Goal: Task Accomplishment & Management: Manage account settings

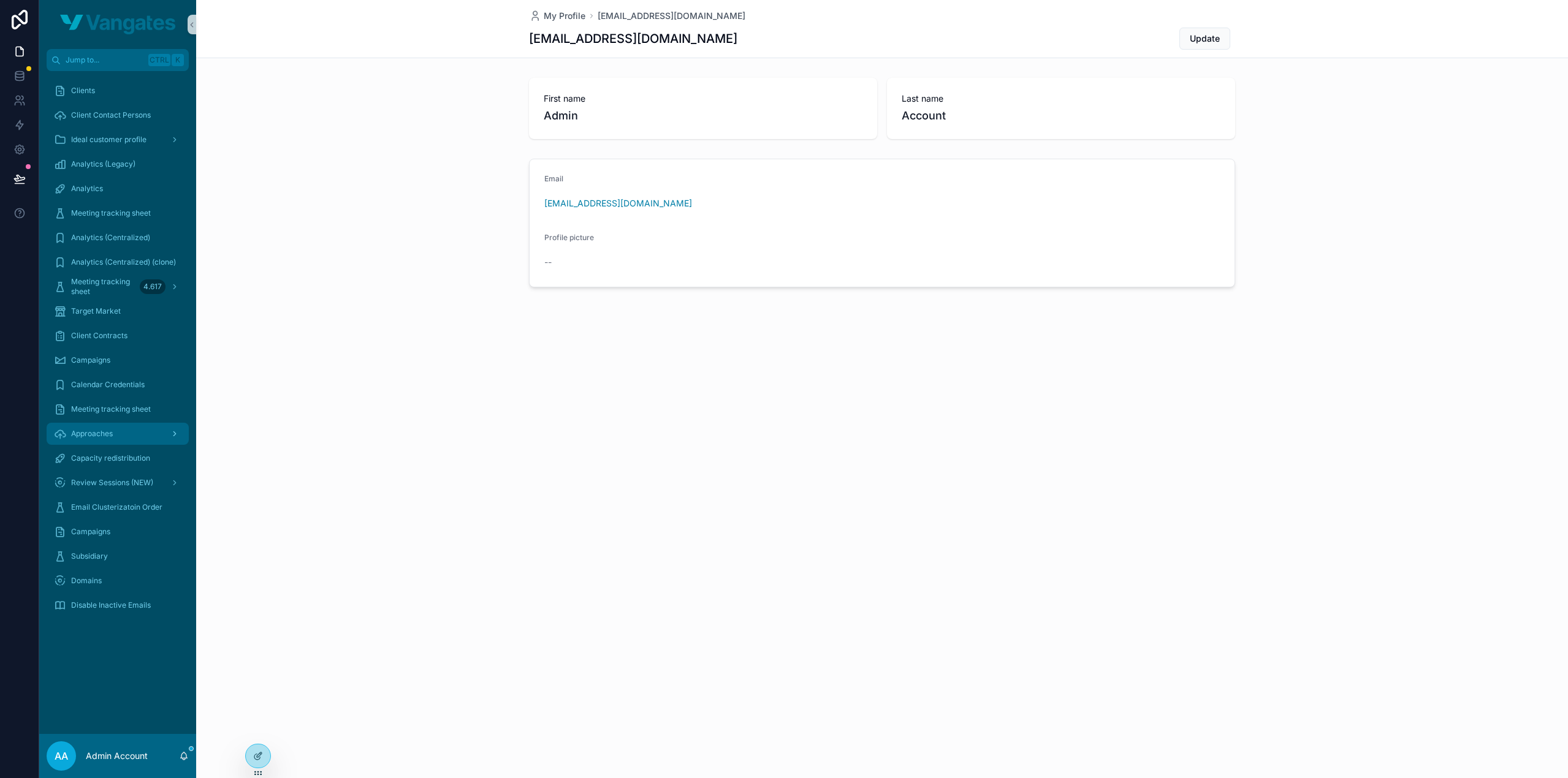
click at [118, 436] on div "Approaches" at bounding box center [117, 433] width 128 height 19
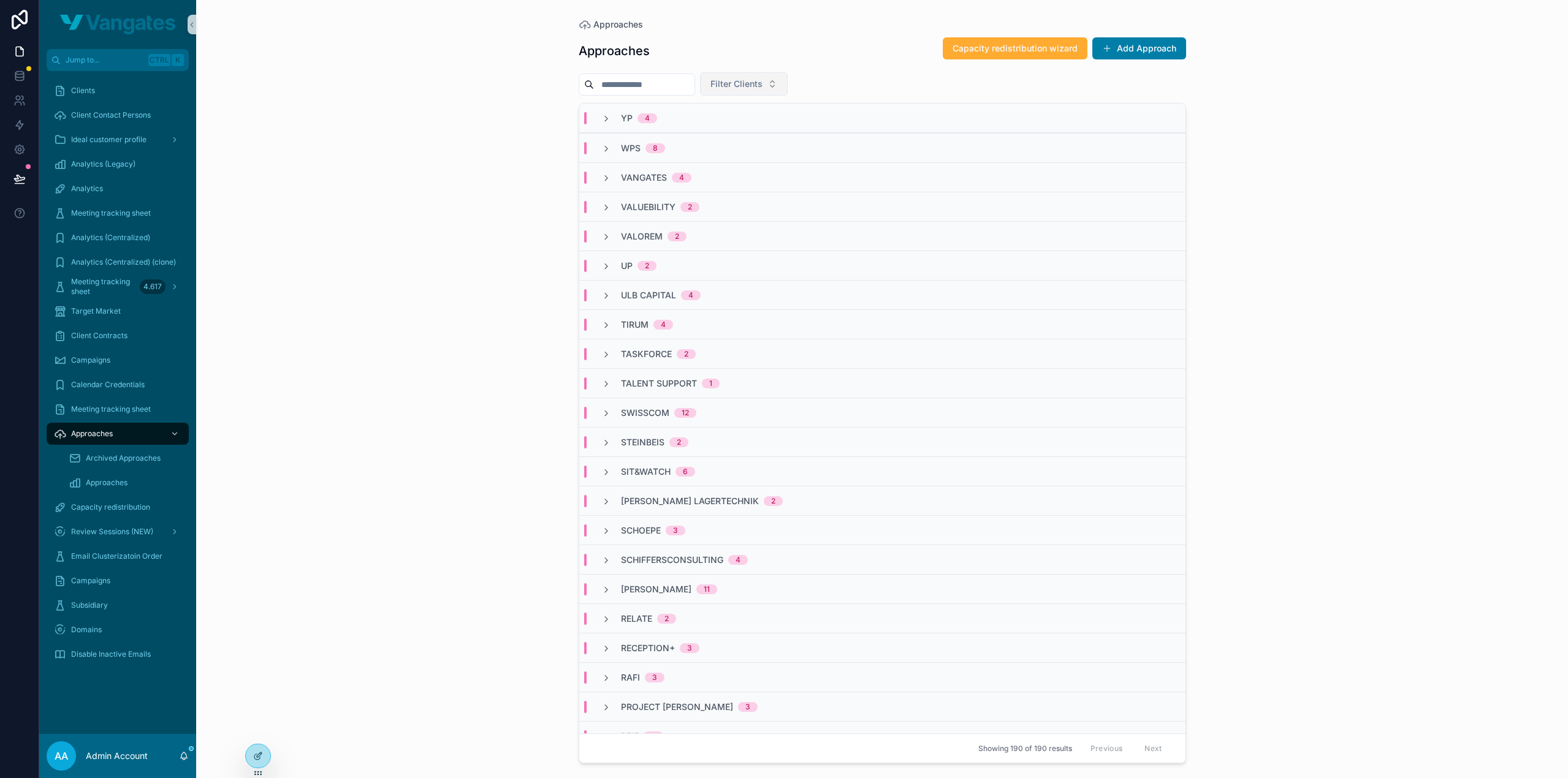
click at [749, 81] on span "Filter Clients" at bounding box center [737, 84] width 52 height 12
type input "******"
click at [740, 129] on div "LOGIKA" at bounding box center [769, 133] width 147 height 19
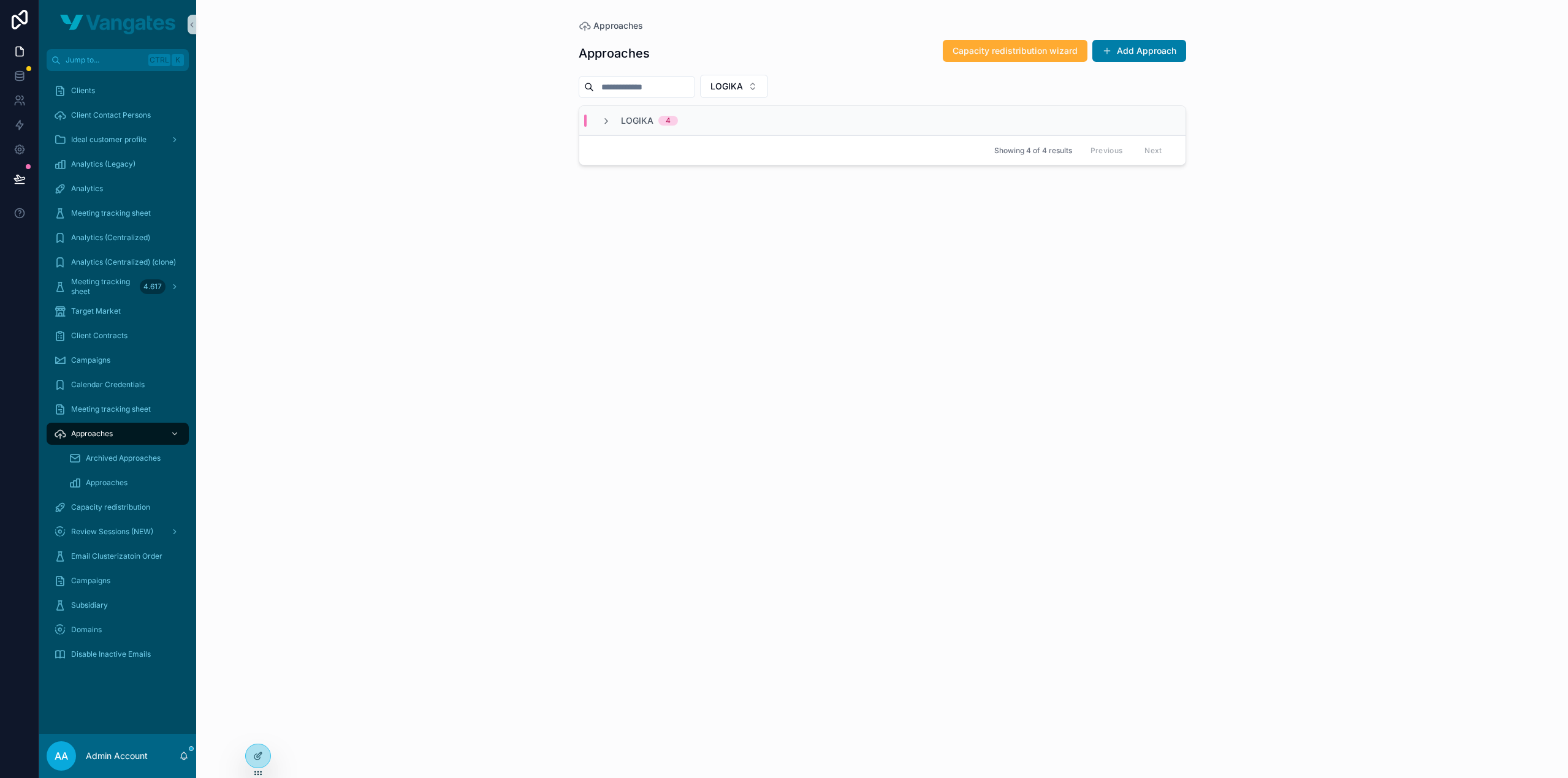
click at [613, 120] on div "LOGIKA 4" at bounding box center [639, 120] width 76 height 12
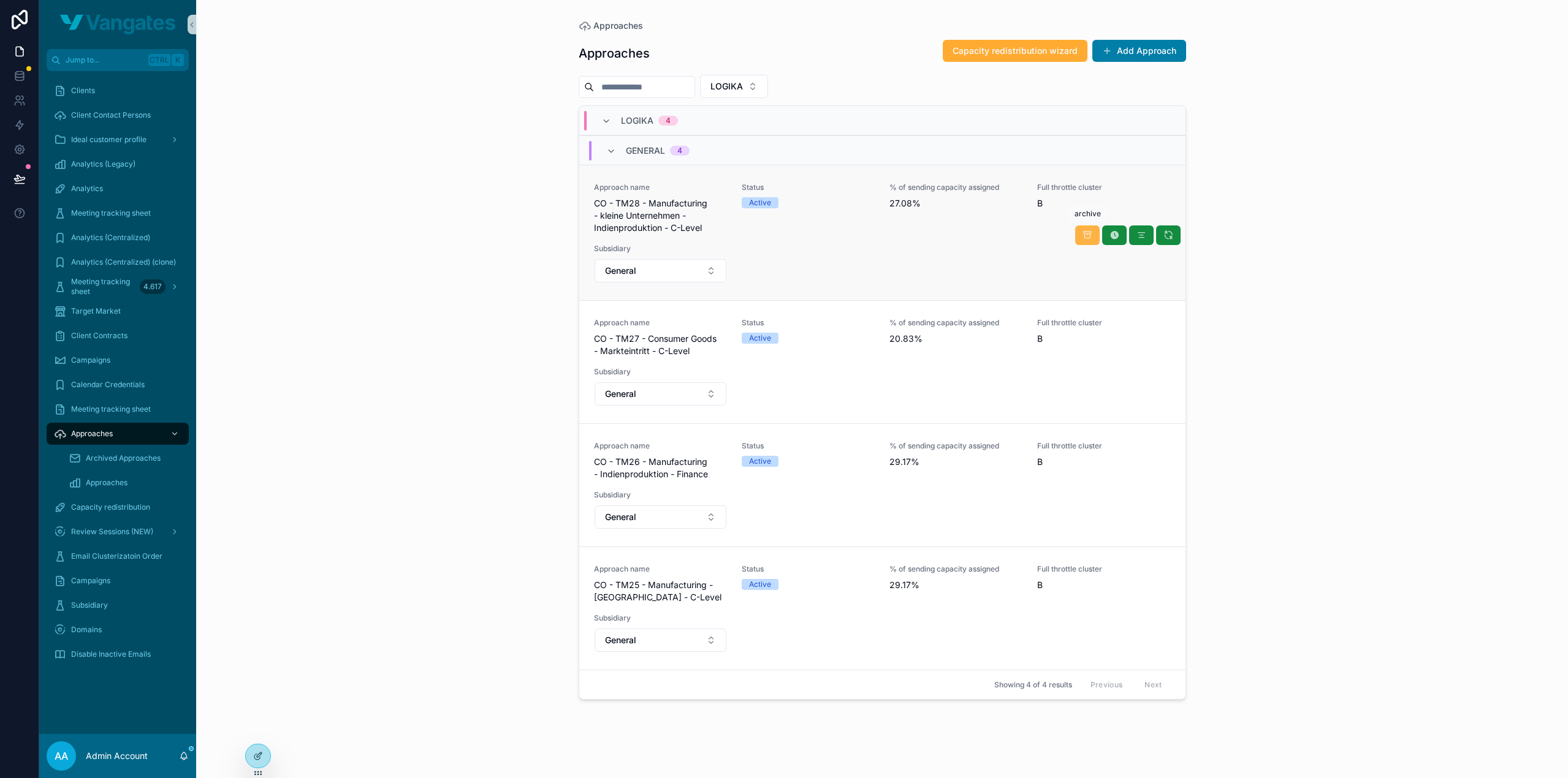
click at [1086, 232] on icon "scrollable content" at bounding box center [1087, 235] width 10 height 10
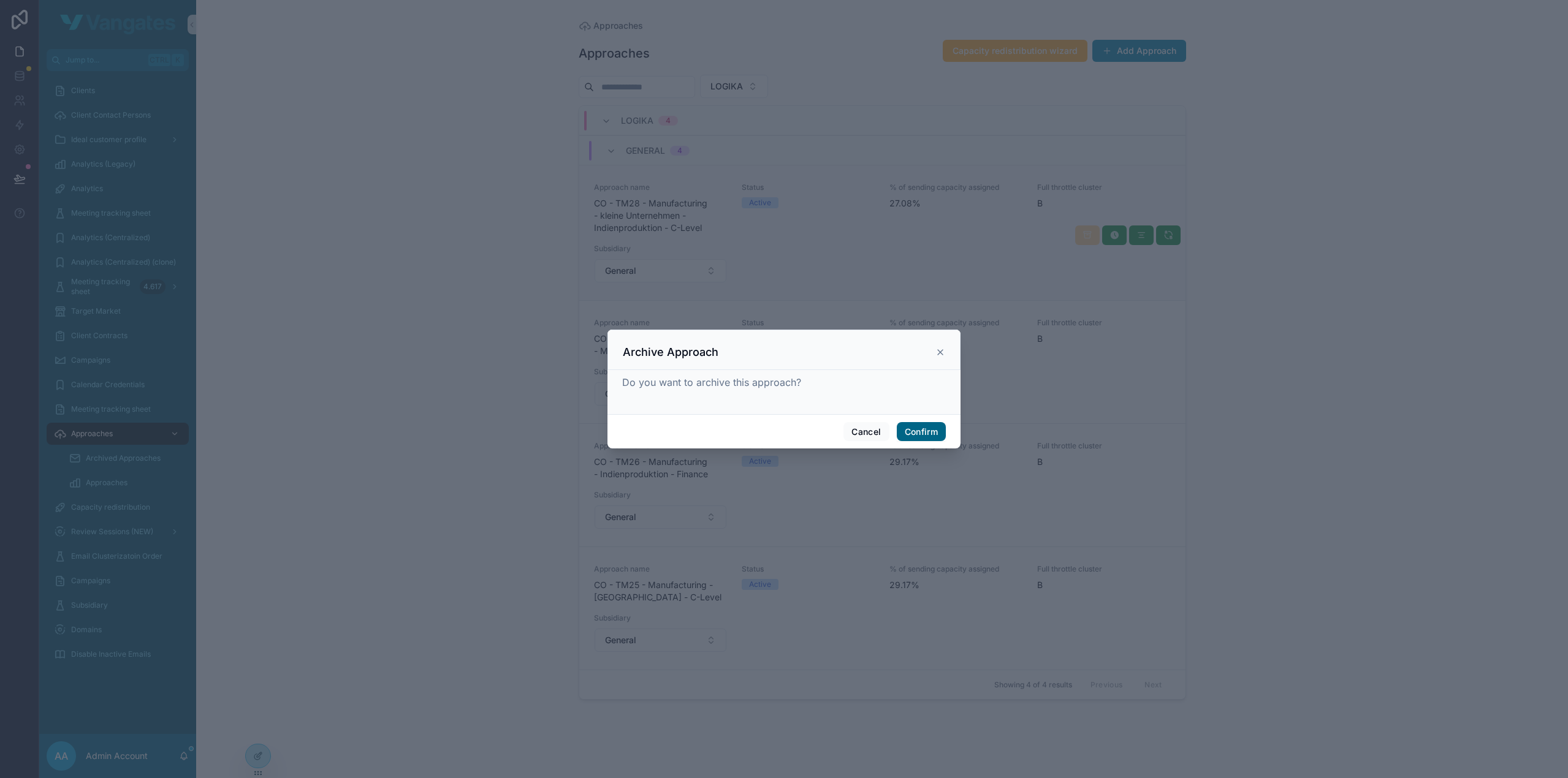
click at [926, 430] on button "Confirm" at bounding box center [921, 432] width 49 height 19
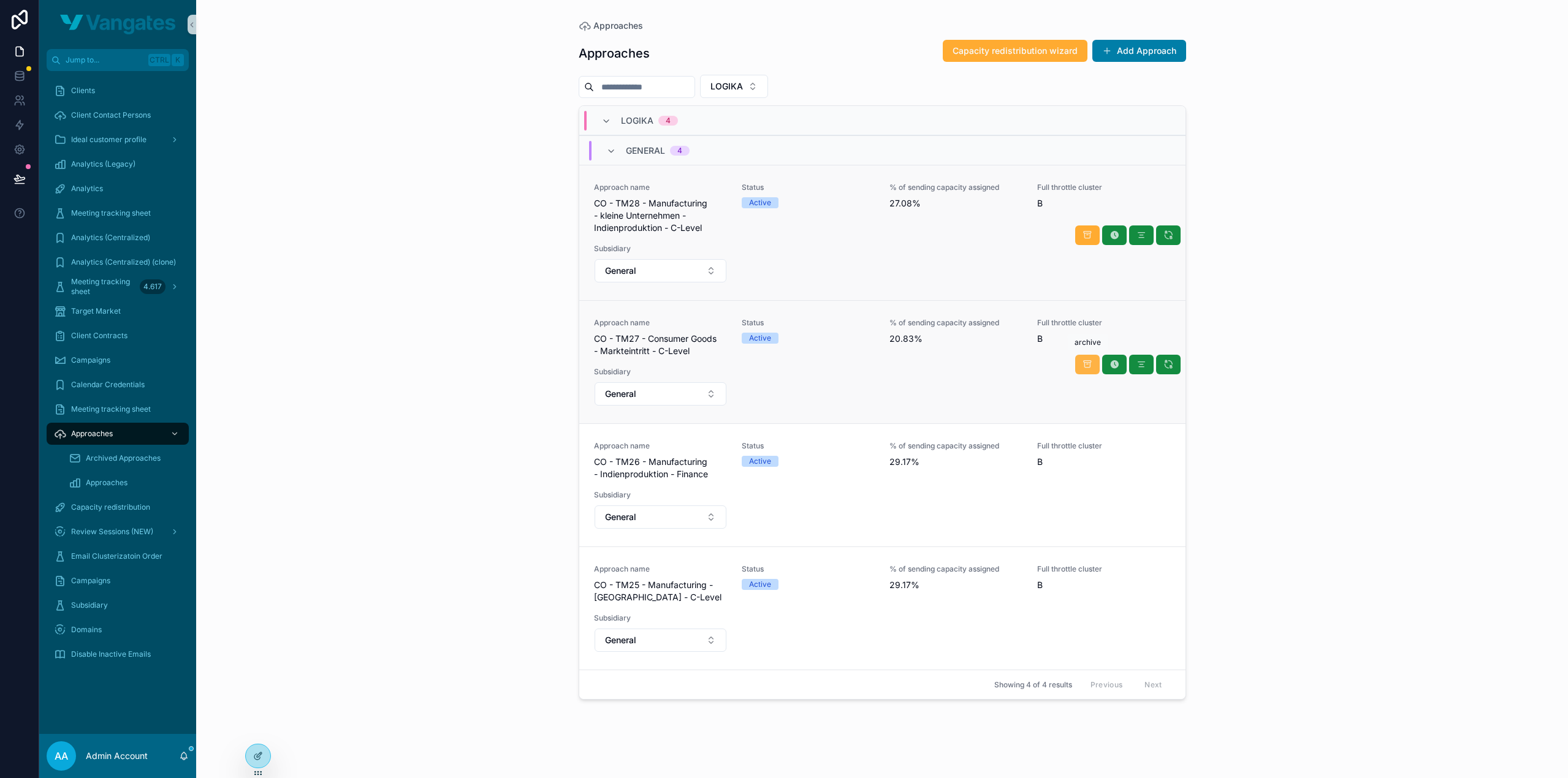
click at [1091, 362] on icon "scrollable content" at bounding box center [1087, 364] width 10 height 10
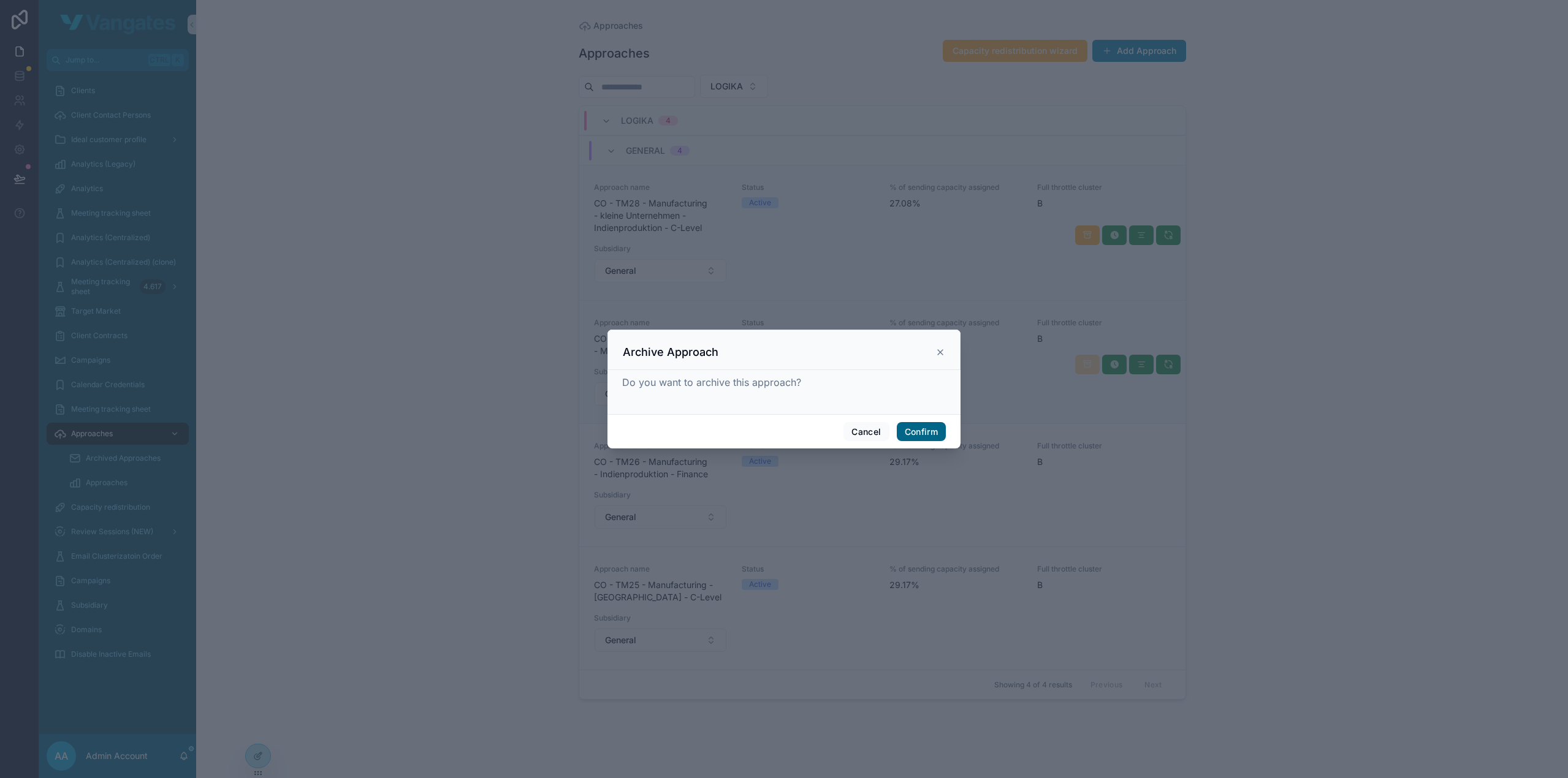
click at [923, 426] on button "Confirm" at bounding box center [921, 432] width 49 height 19
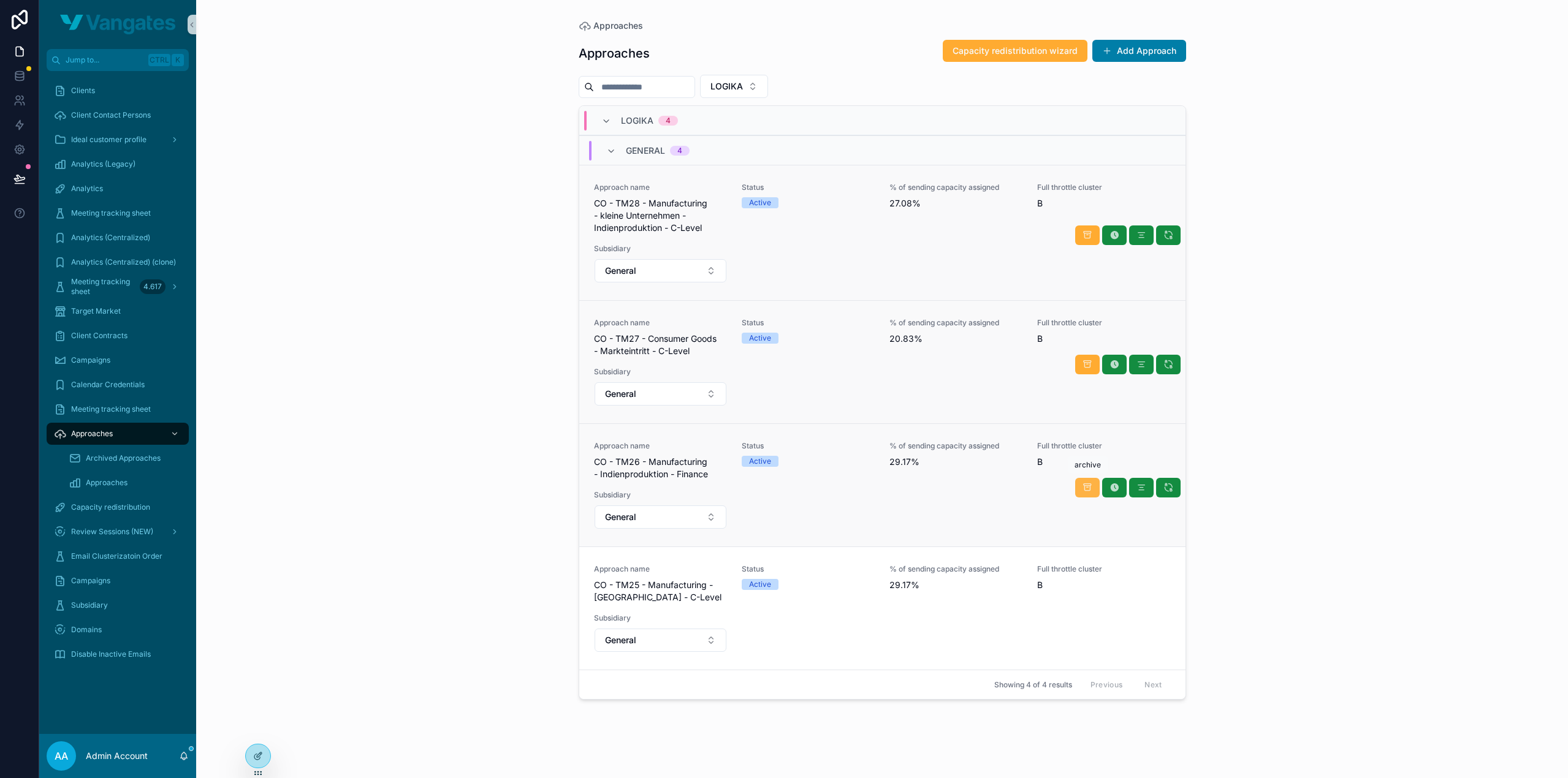
click at [1087, 485] on icon "scrollable content" at bounding box center [1087, 487] width 10 height 10
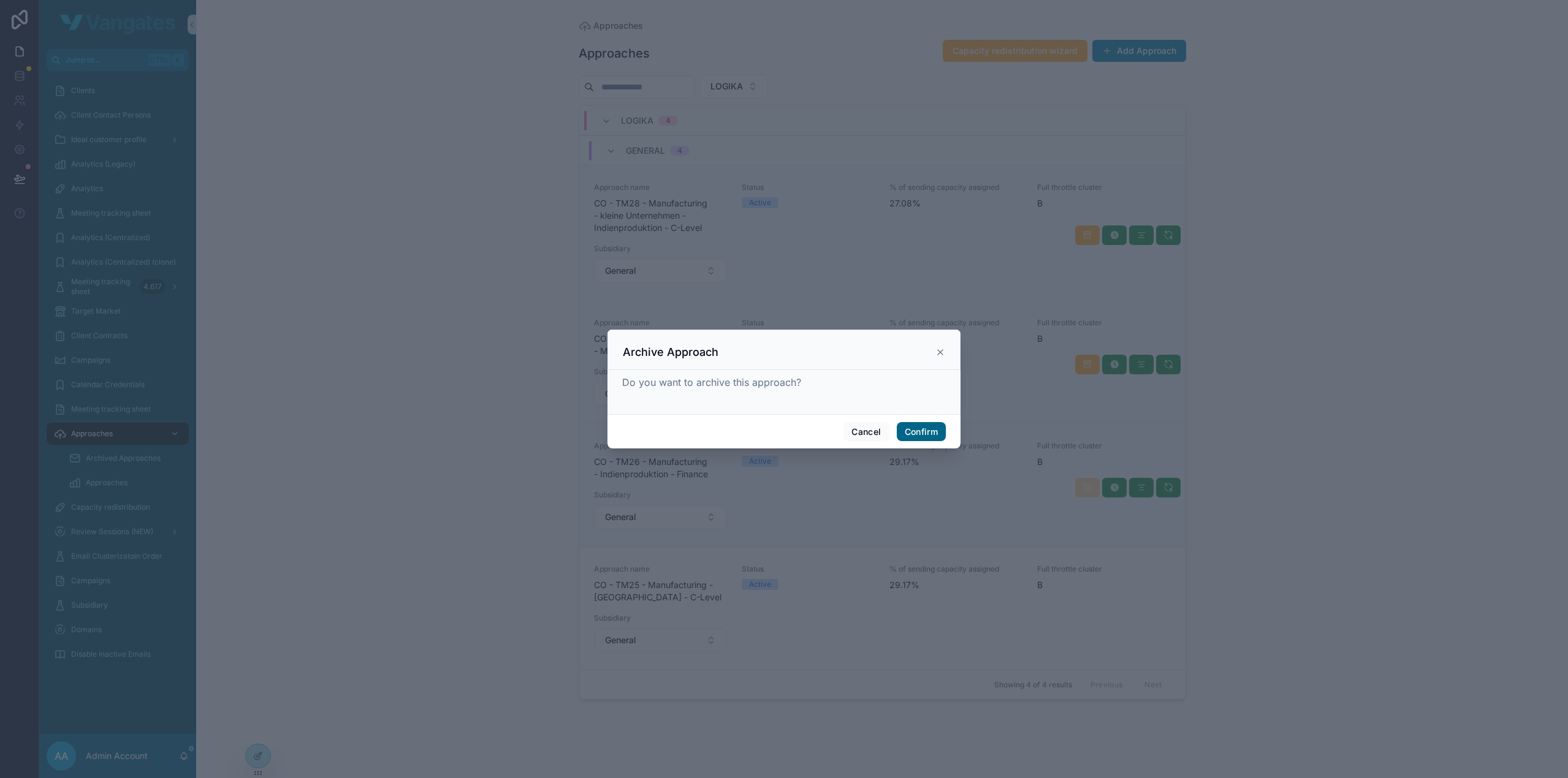
click at [921, 432] on button "Confirm" at bounding box center [921, 432] width 49 height 19
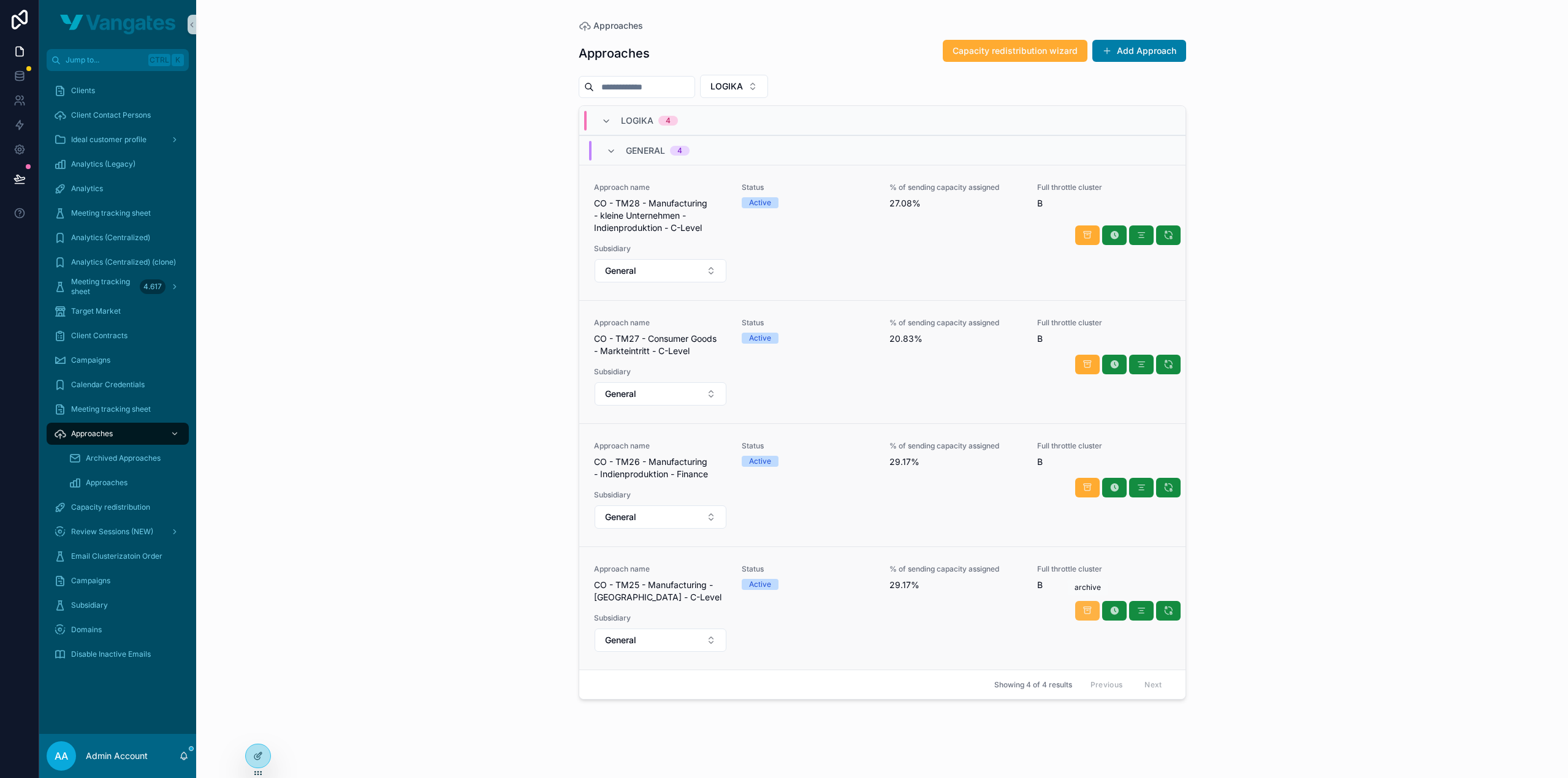
click at [1083, 609] on icon "scrollable content" at bounding box center [1087, 611] width 10 height 10
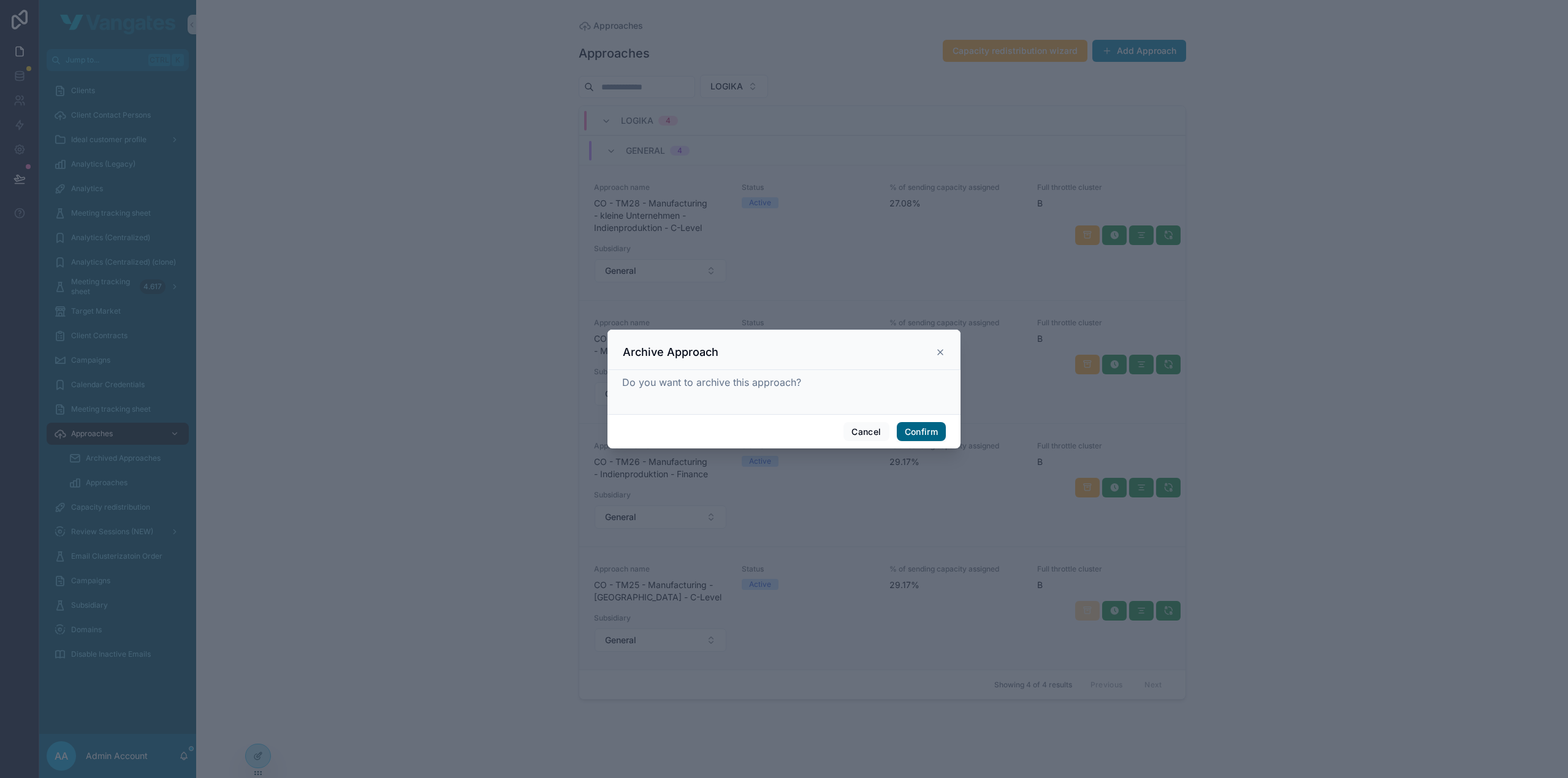
click at [920, 431] on button "Confirm" at bounding box center [921, 432] width 49 height 19
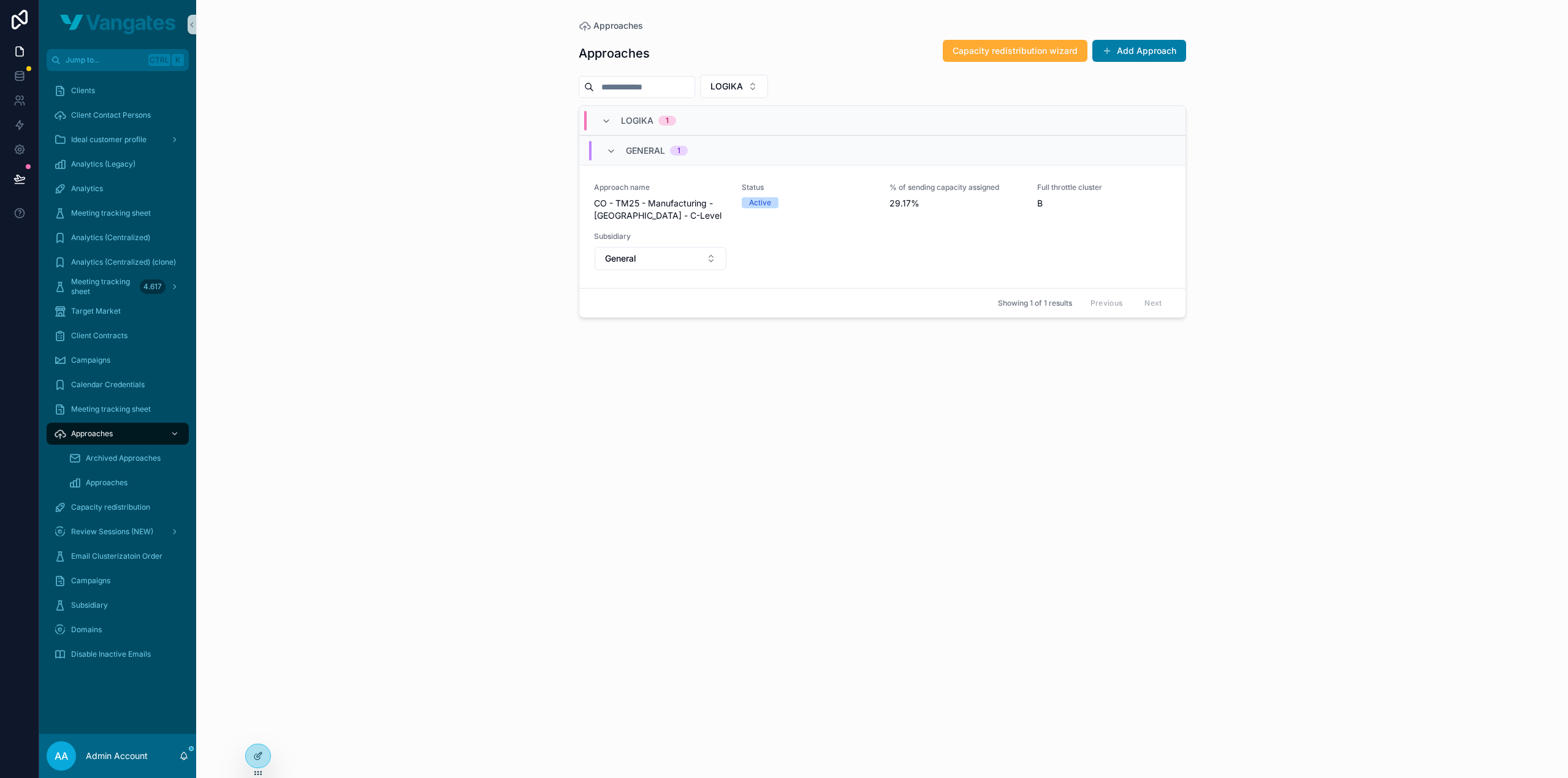
click at [429, 242] on div "Approaches Approaches Capacity redistribution wizard Add Approach LOGIKA LOGIKA…" at bounding box center [882, 389] width 1372 height 778
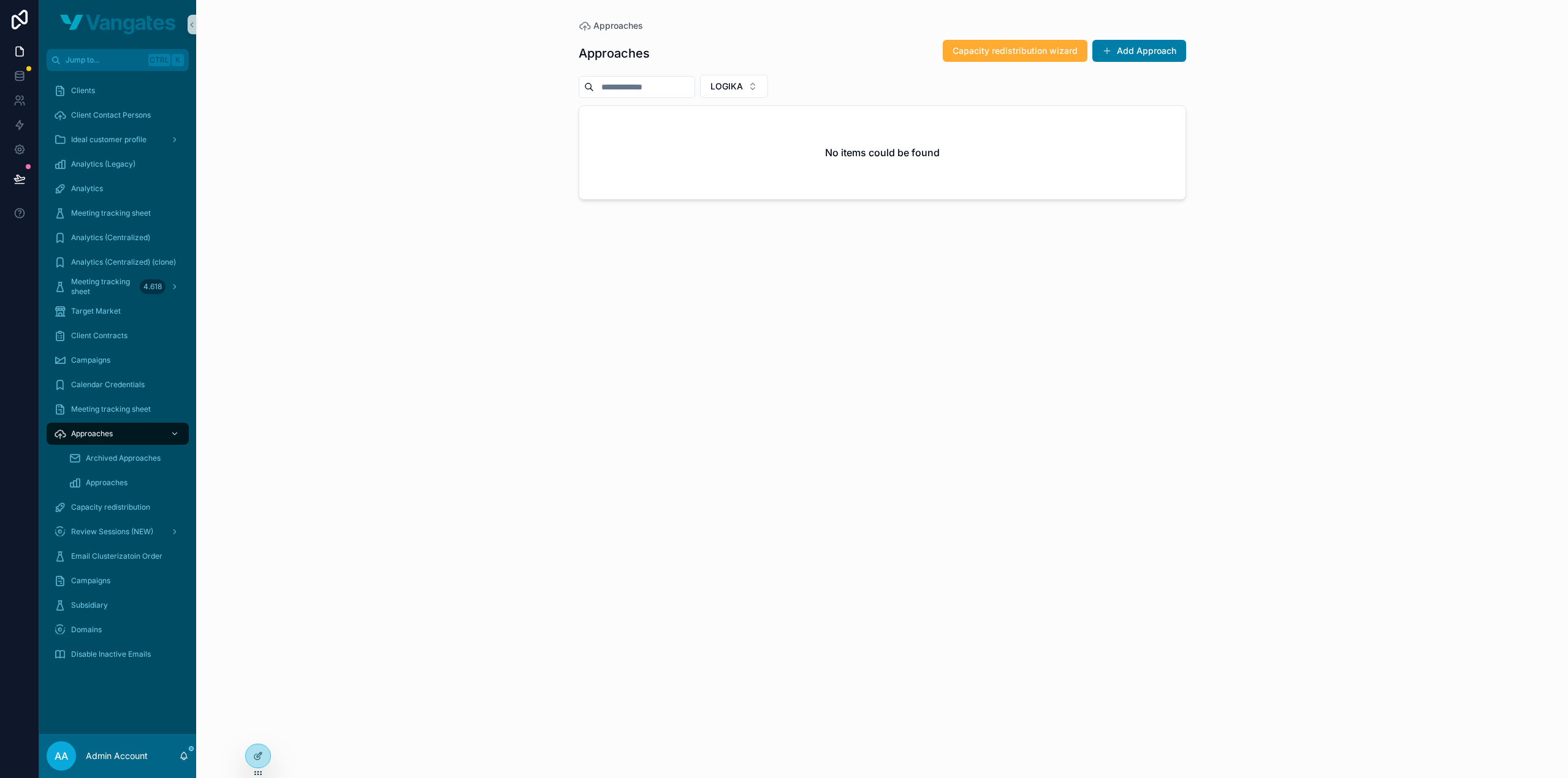
click at [1284, 129] on div "Approaches Approaches Capacity redistribution wizard Add Approach LOGIKA No ite…" at bounding box center [882, 389] width 1372 height 778
